Goal: Check status

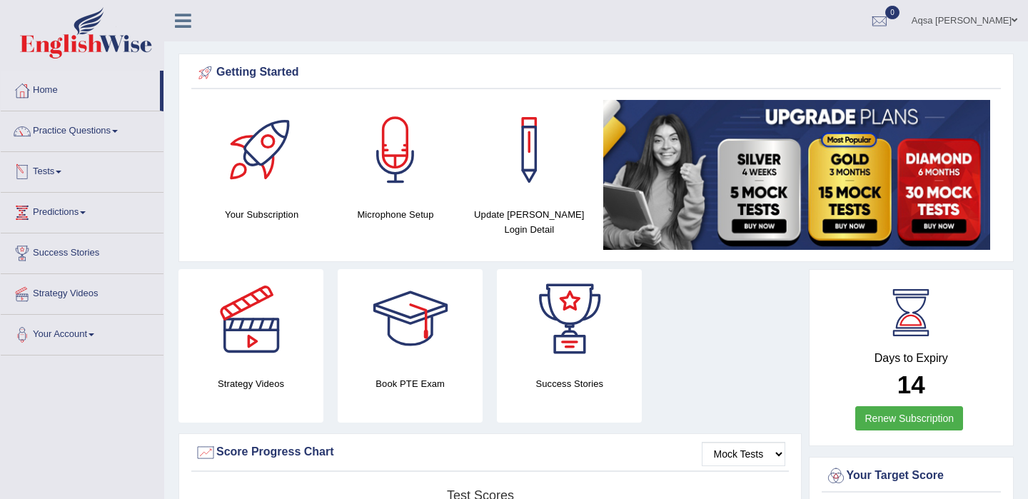
click at [61, 171] on span at bounding box center [59, 172] width 6 height 3
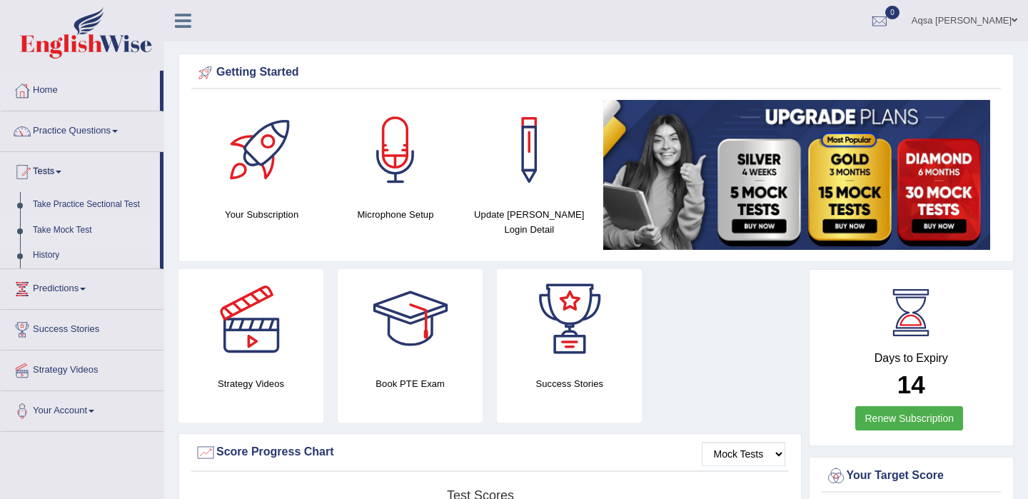
click at [53, 229] on link "Take Mock Test" at bounding box center [92, 231] width 133 height 26
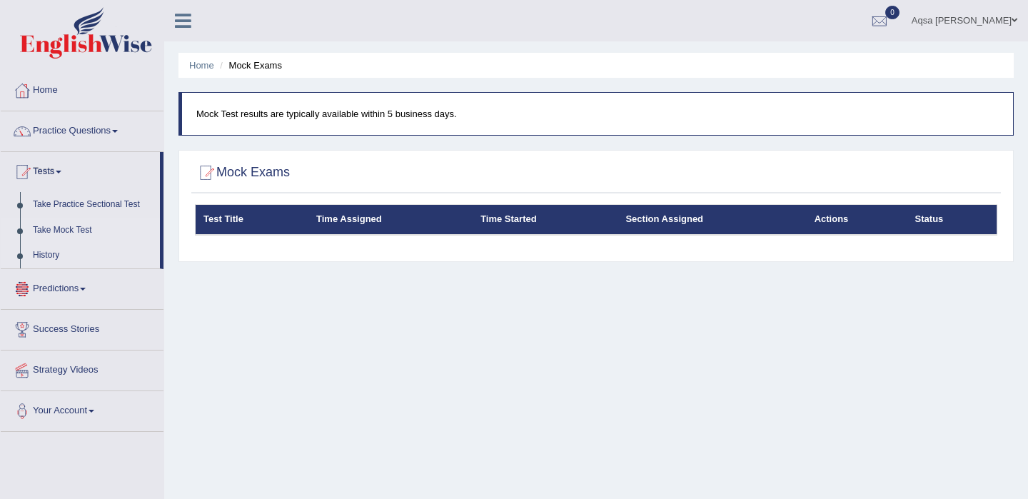
click at [54, 254] on link "History" at bounding box center [92, 256] width 133 height 26
